Goal: Task Accomplishment & Management: Manage account settings

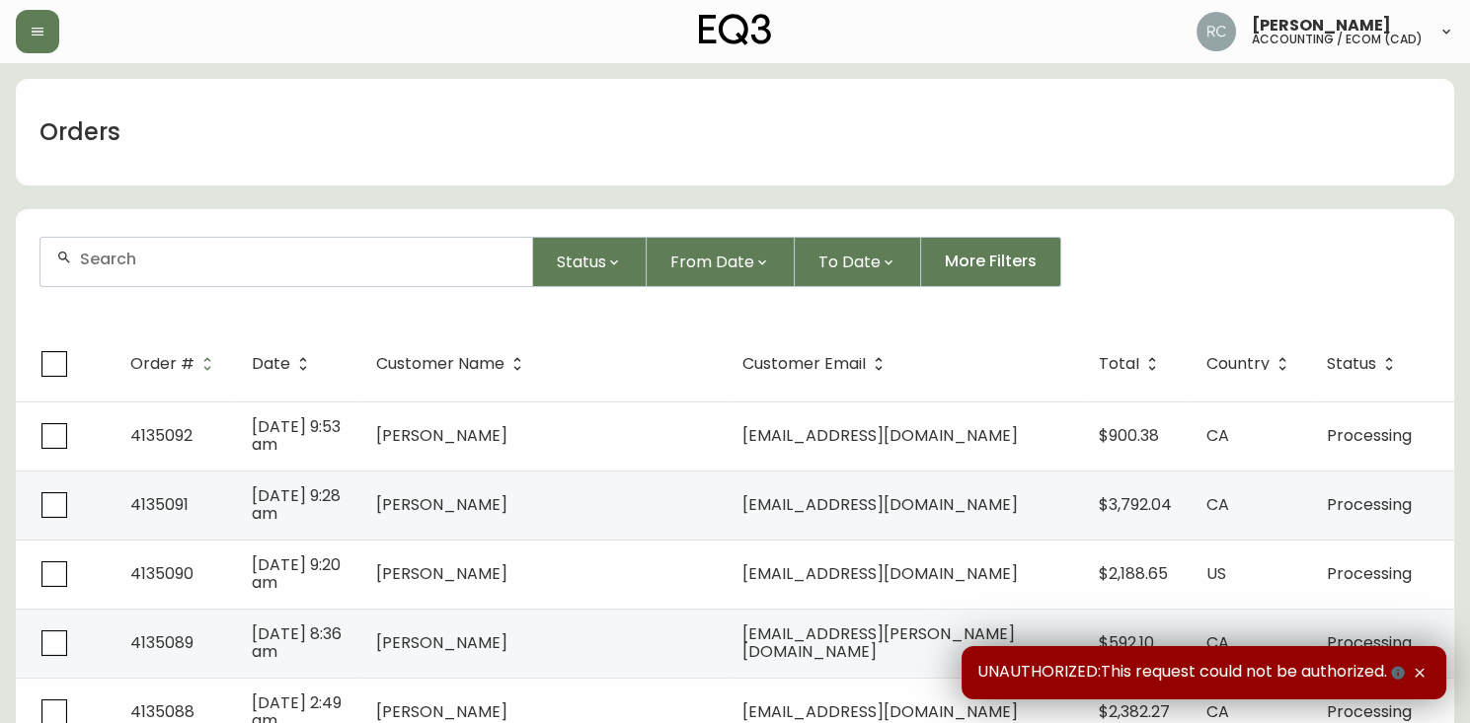
click at [451, 275] on div at bounding box center [286, 262] width 492 height 48
paste input "4135064"
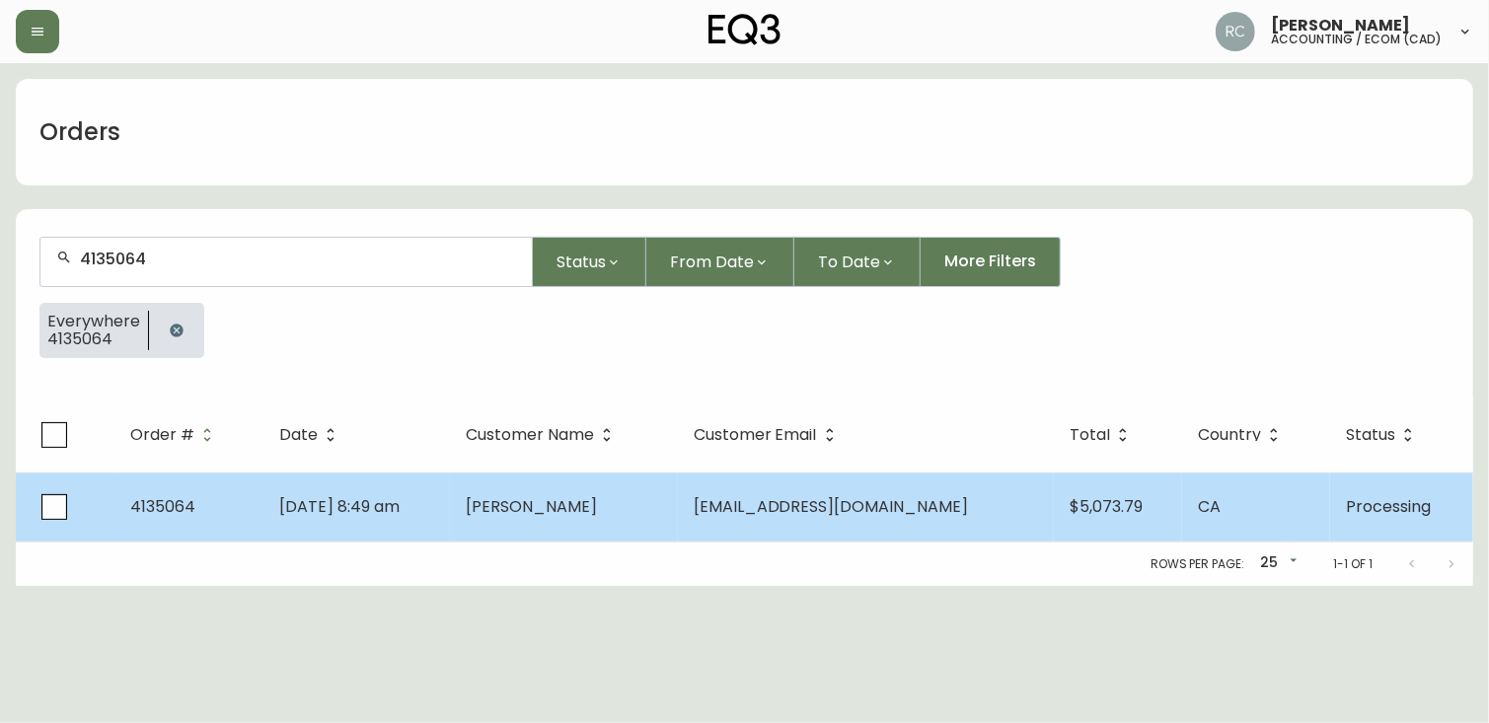
type input "4135064"
click at [597, 498] on span "[PERSON_NAME]" at bounding box center [531, 506] width 131 height 23
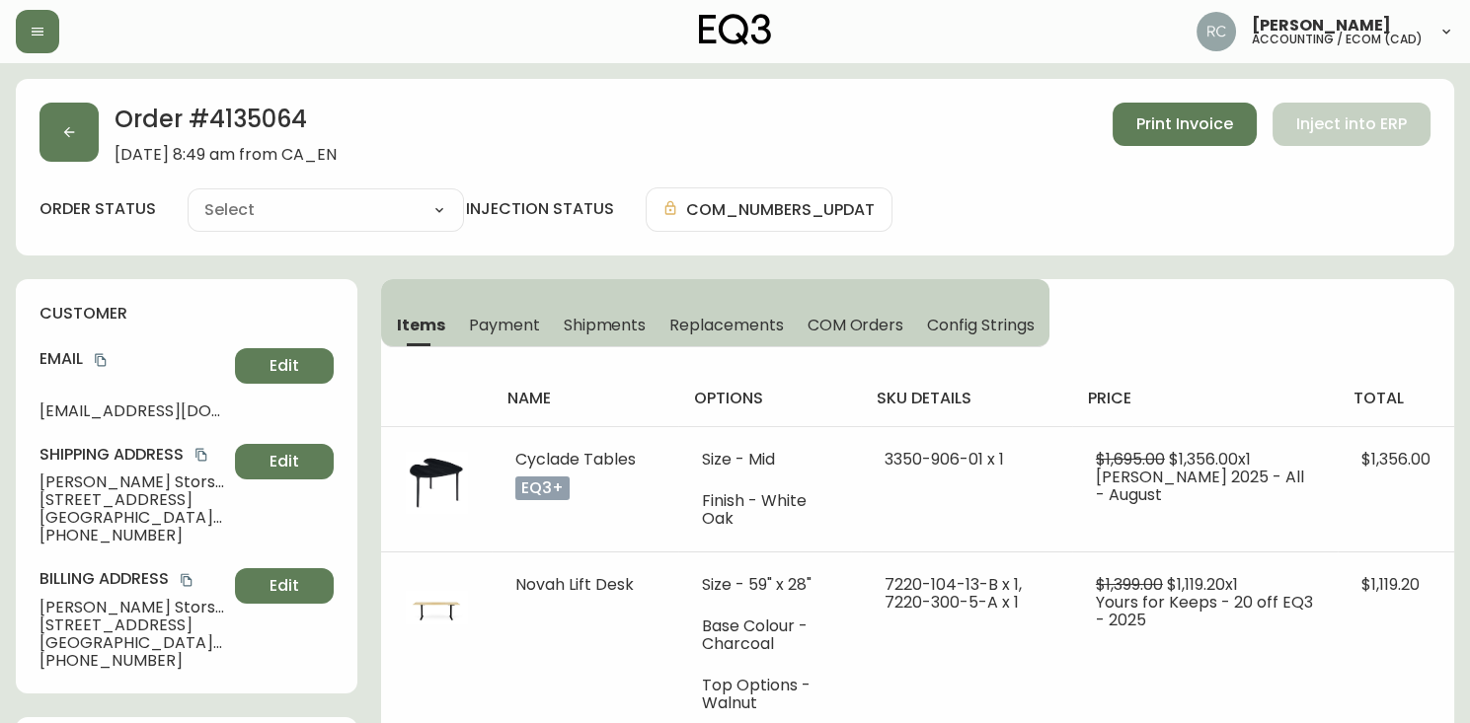
type input "Processing"
select select "PROCESSING"
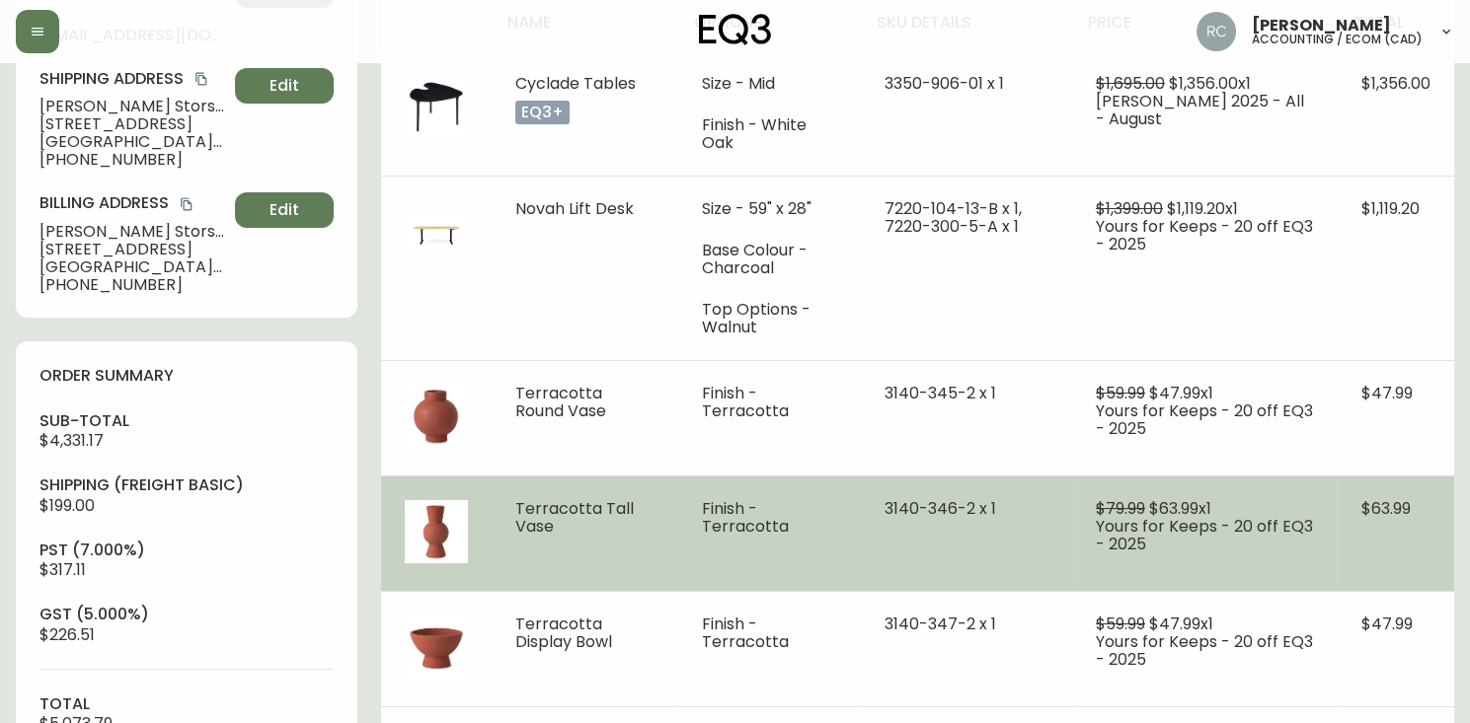
scroll to position [350, 0]
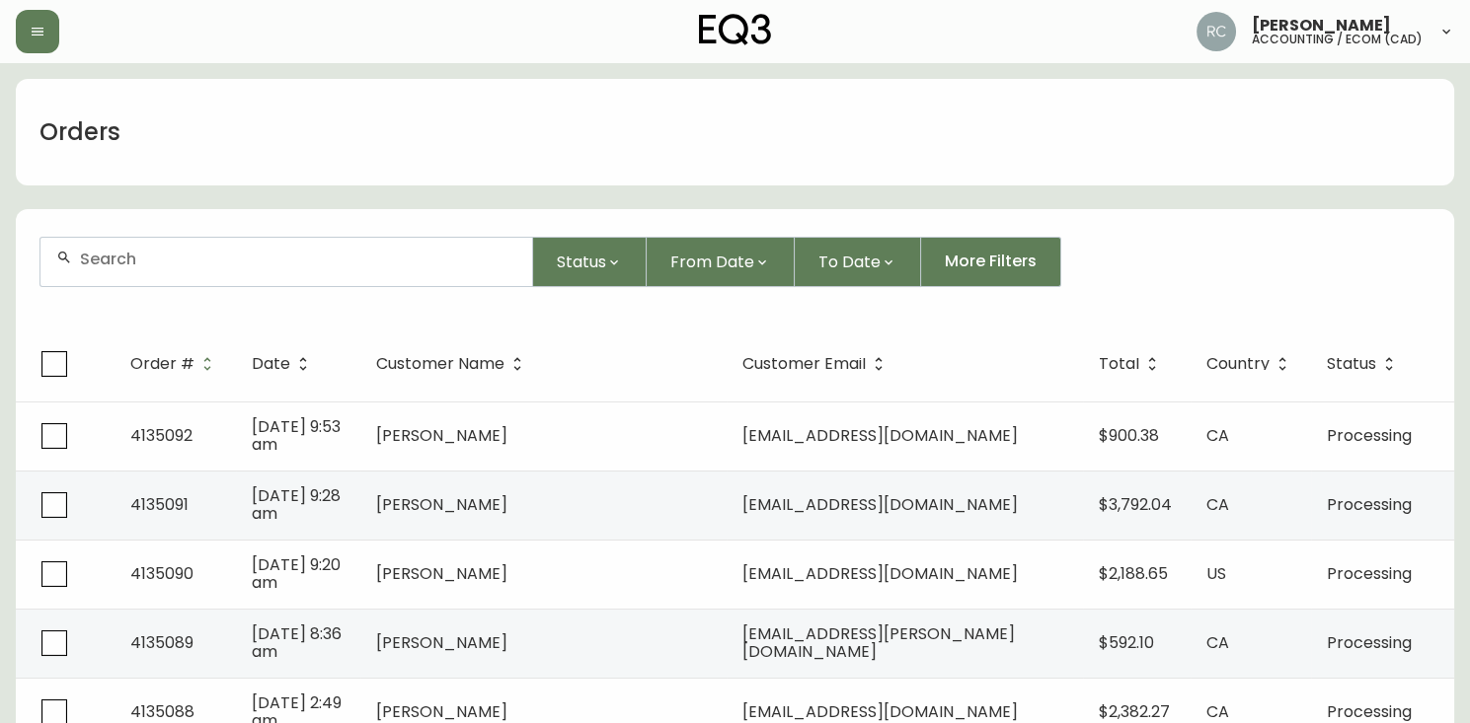
drag, startPoint x: 583, startPoint y: 76, endPoint x: 473, endPoint y: 38, distance: 116.7
